Goal: Entertainment & Leisure: Consume media (video, audio)

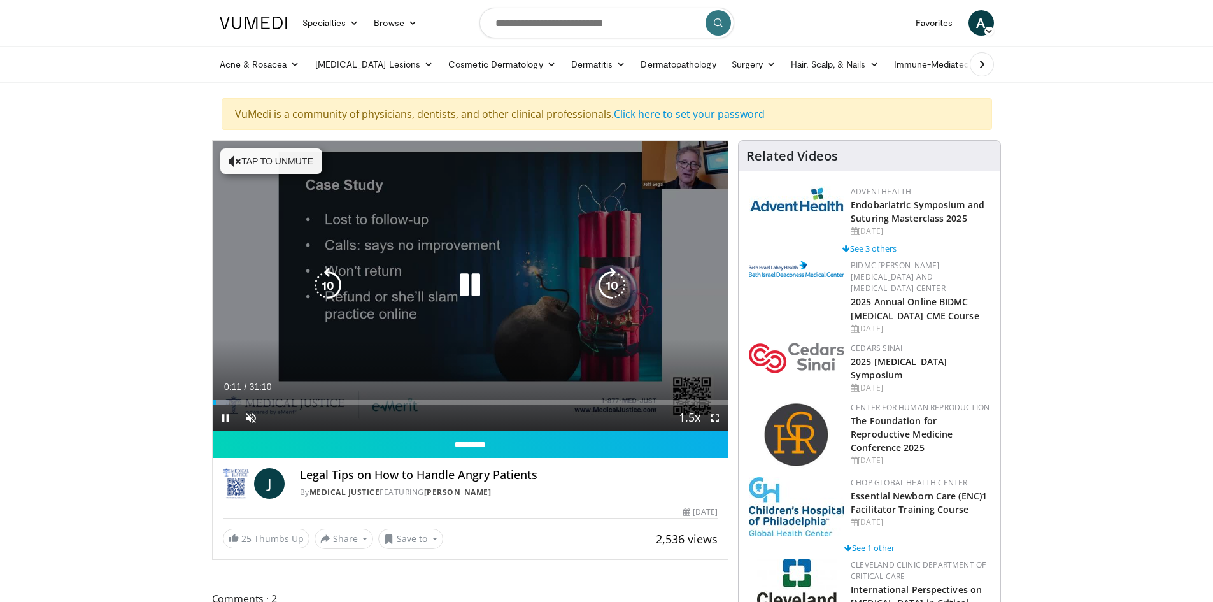
click at [264, 169] on button "Tap to unmute" at bounding box center [271, 160] width 102 height 25
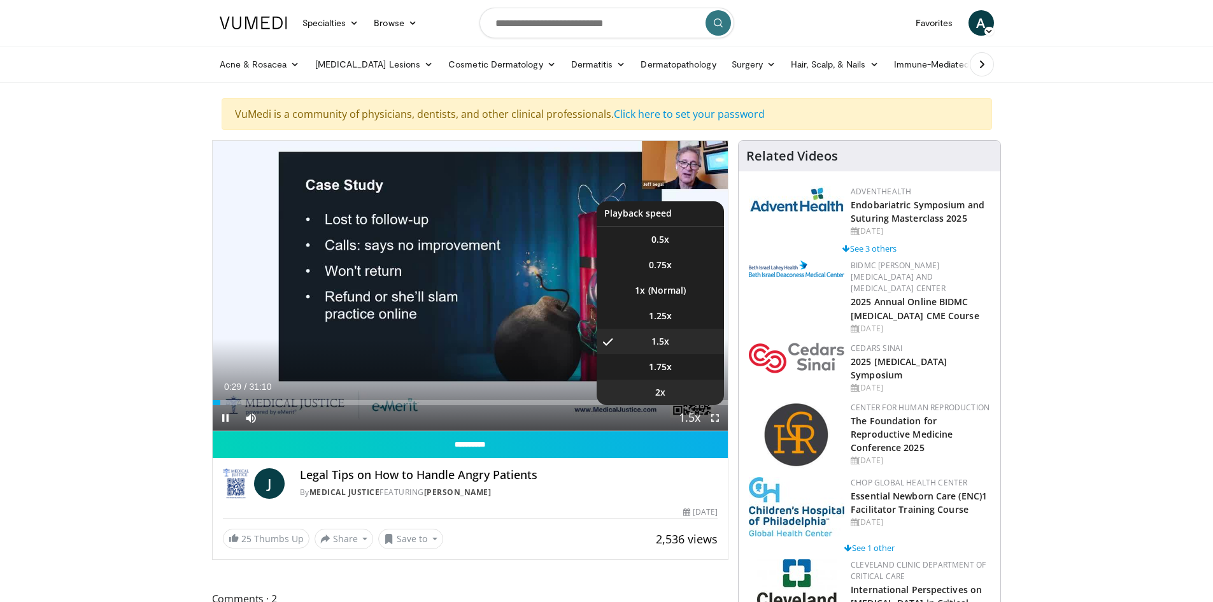
click at [681, 390] on li "2x" at bounding box center [659, 391] width 127 height 25
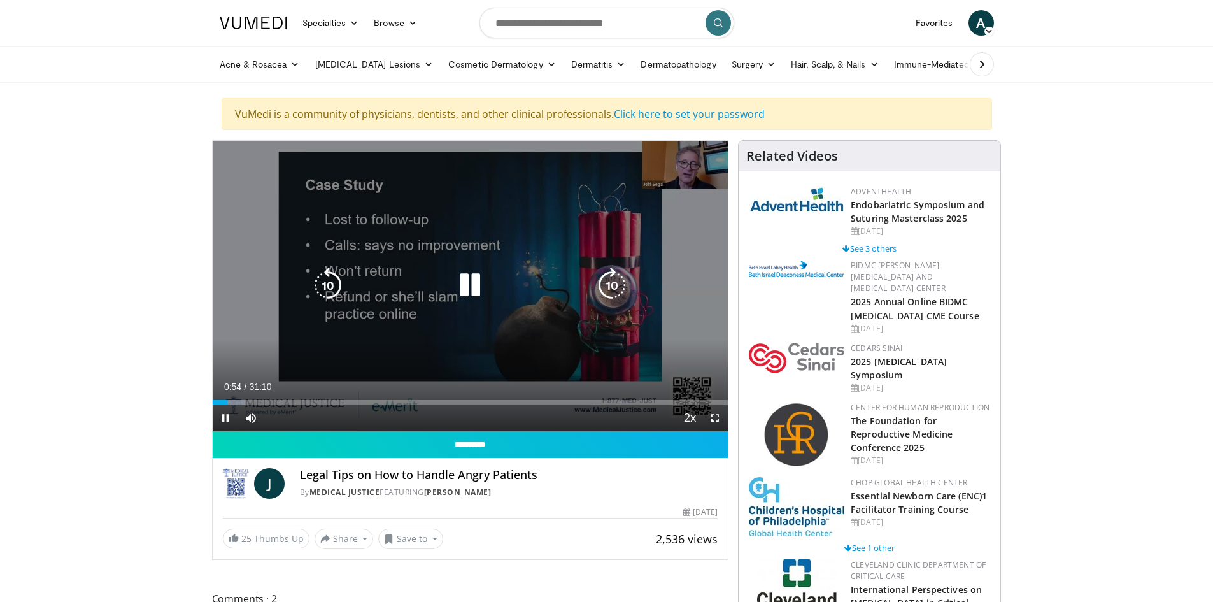
click at [437, 349] on div "10 seconds Tap to unmute" at bounding box center [471, 286] width 516 height 290
click at [468, 274] on icon "Video Player" at bounding box center [470, 285] width 36 height 36
